Goal: Information Seeking & Learning: Learn about a topic

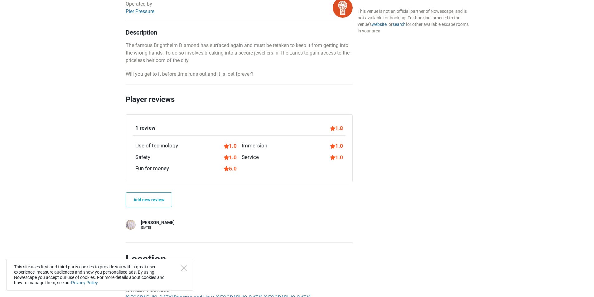
scroll to position [290, 0]
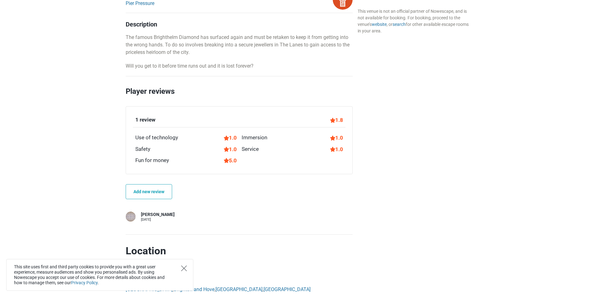
click at [185, 268] on icon "Close" at bounding box center [184, 269] width 6 height 6
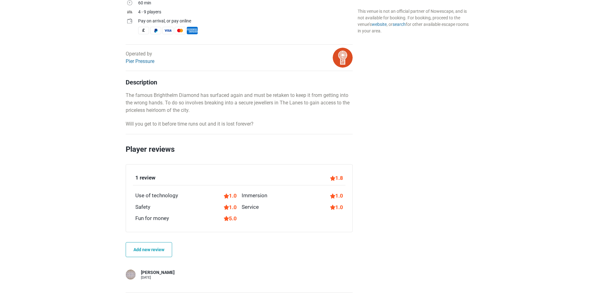
scroll to position [228, 0]
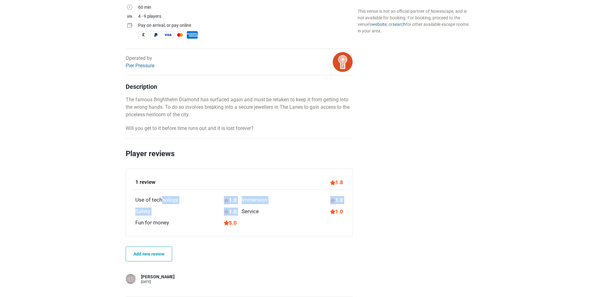
drag, startPoint x: 132, startPoint y: 201, endPoint x: 334, endPoint y: 227, distance: 203.7
click at [334, 227] on div "1 review 1.8 Use of technology 1.0 Immersion 1.0 Safety 1.0 Service 1.0 Fun for…" at bounding box center [239, 203] width 227 height 68
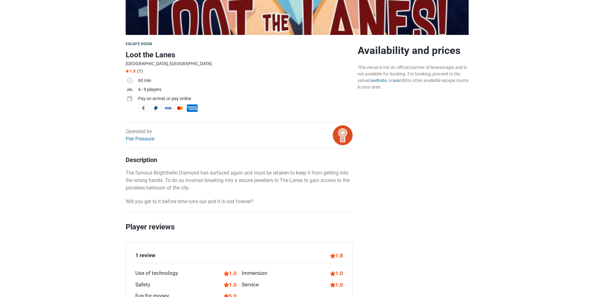
scroll to position [0, 0]
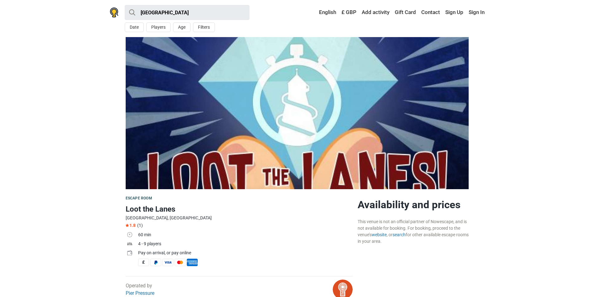
drag, startPoint x: 369, startPoint y: 224, endPoint x: 342, endPoint y: 137, distance: 90.1
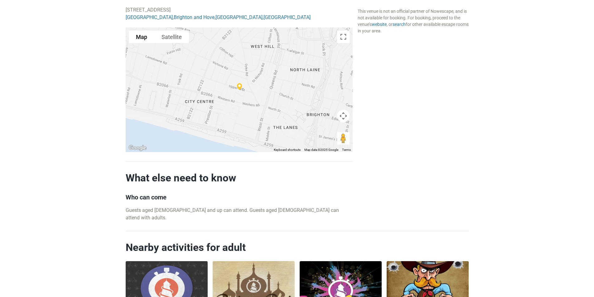
scroll to position [695, 0]
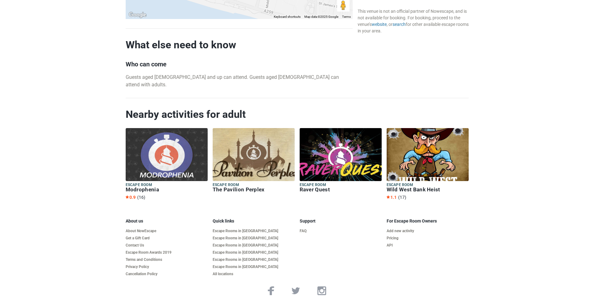
click at [148, 186] on h6 "Modrophenia" at bounding box center [167, 189] width 82 height 7
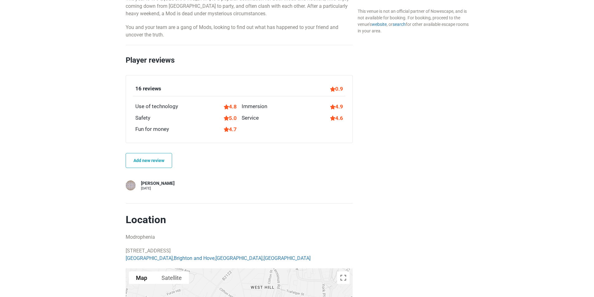
scroll to position [343, 0]
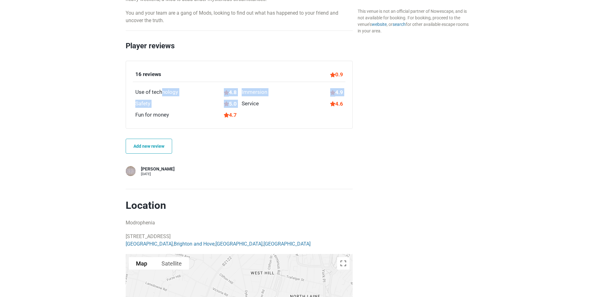
drag, startPoint x: 216, startPoint y: 87, endPoint x: 325, endPoint y: 119, distance: 113.7
click at [325, 119] on div "16 reviews 0.9 Use of technology 4.8 Immersion 4.9 Safety 5.0 Service 4.6 Fun f…" at bounding box center [239, 94] width 213 height 49
drag, startPoint x: 340, startPoint y: 118, endPoint x: 231, endPoint y: 91, distance: 111.8
click at [231, 91] on div "16 reviews 0.9 Use of technology 4.8 Immersion 4.9 Safety 5.0 Service 4.6 Fun f…" at bounding box center [239, 94] width 213 height 49
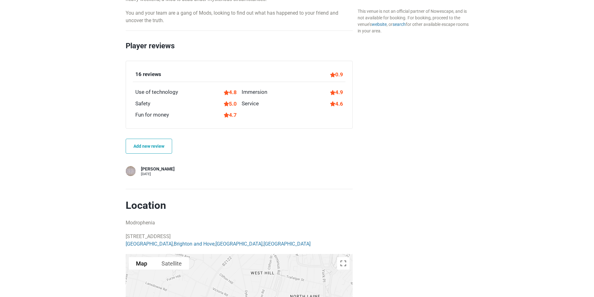
click at [258, 96] on div "Immersion" at bounding box center [255, 92] width 26 height 8
click at [348, 76] on div "16 reviews 0.9 Use of technology 4.8 Immersion 4.9 Safety 5.0 Service 4.6 Fun f…" at bounding box center [239, 95] width 227 height 68
drag, startPoint x: 348, startPoint y: 76, endPoint x: 331, endPoint y: 75, distance: 16.9
click at [331, 75] on div "16 reviews 0.9 Use of technology 4.8 Immersion 4.9 Safety 5.0 Service 4.6 Fun f…" at bounding box center [239, 95] width 227 height 68
click at [367, 82] on div "Availability and prices This venue is not an official partner of Nowescape, and…" at bounding box center [413, 155] width 116 height 599
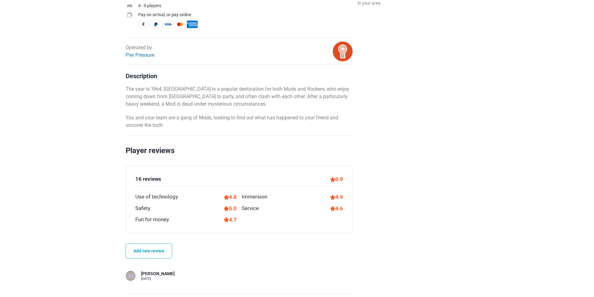
scroll to position [0, 0]
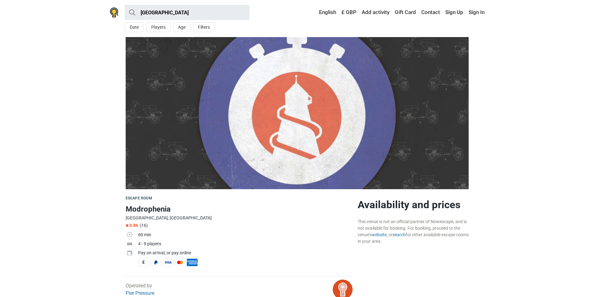
drag, startPoint x: 390, startPoint y: 192, endPoint x: 346, endPoint y: 52, distance: 146.1
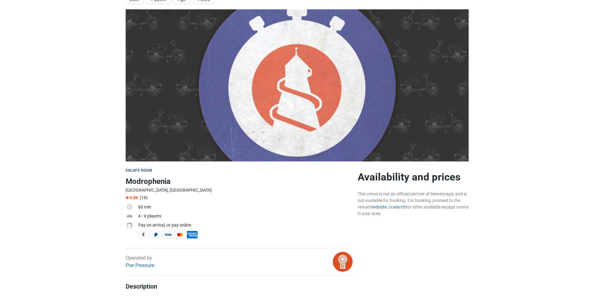
scroll to position [31, 0]
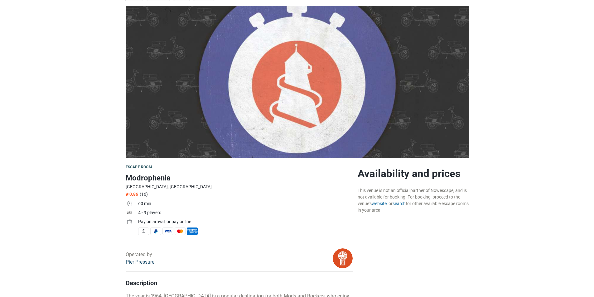
click at [147, 264] on link "Pier Pressure" at bounding box center [140, 262] width 29 height 6
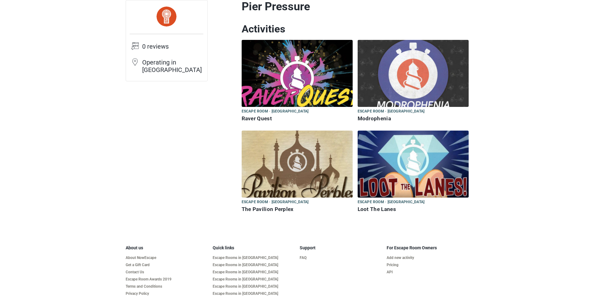
scroll to position [31, 0]
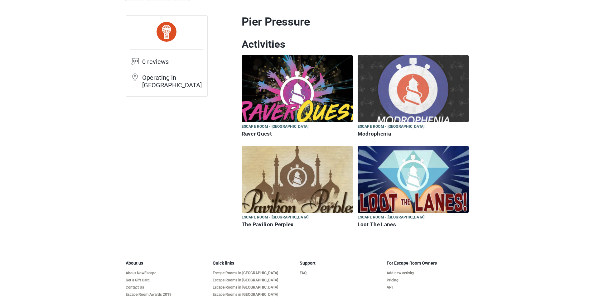
click at [259, 86] on img at bounding box center [297, 88] width 111 height 67
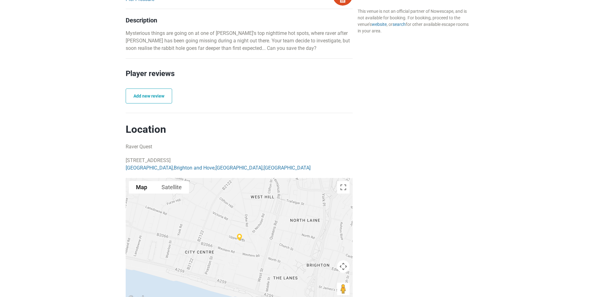
scroll to position [343, 0]
